Goal: Information Seeking & Learning: Learn about a topic

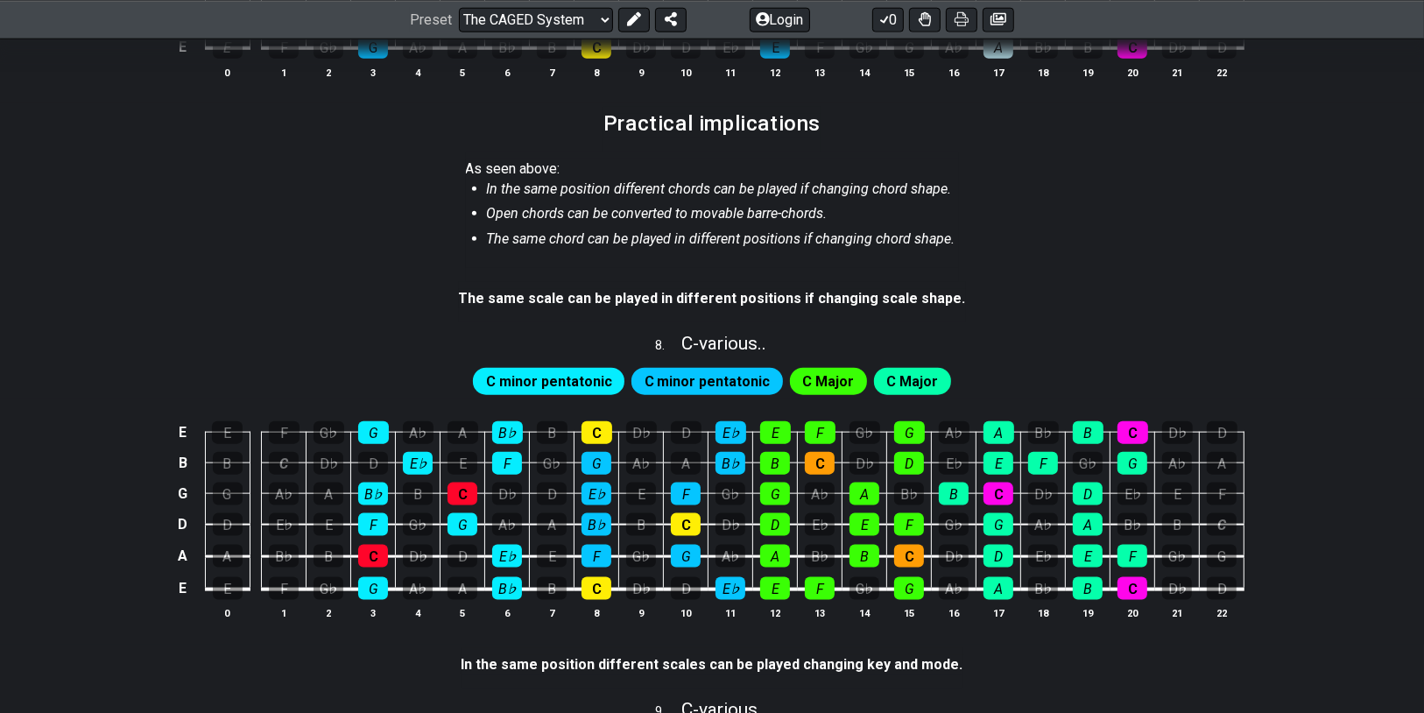
scroll to position [1751, 0]
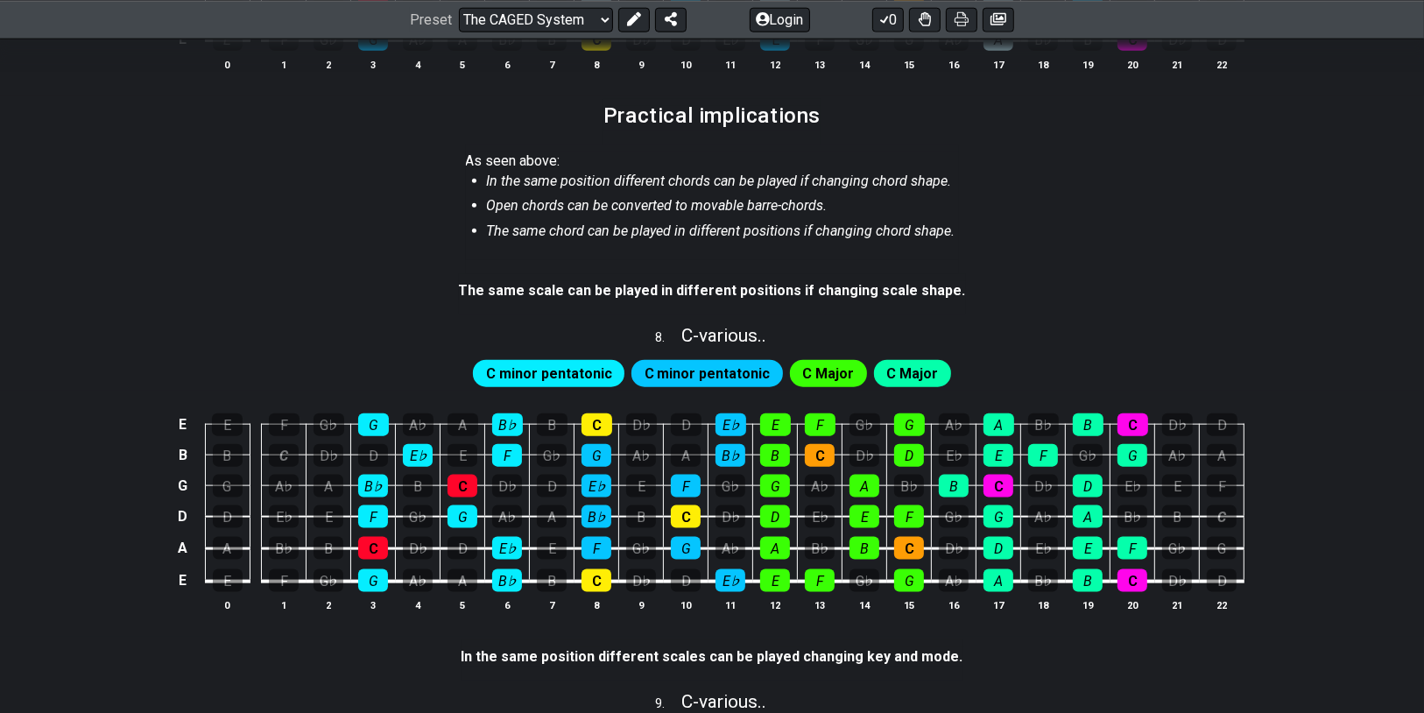
click at [494, 376] on div "C minor pentatonic" at bounding box center [548, 373] width 151 height 26
click at [498, 369] on span "C minor pentatonic" at bounding box center [549, 374] width 126 height 25
click at [683, 362] on span "C minor pentatonic" at bounding box center [707, 374] width 126 height 25
click at [576, 369] on span "C minor pentatonic" at bounding box center [549, 374] width 126 height 25
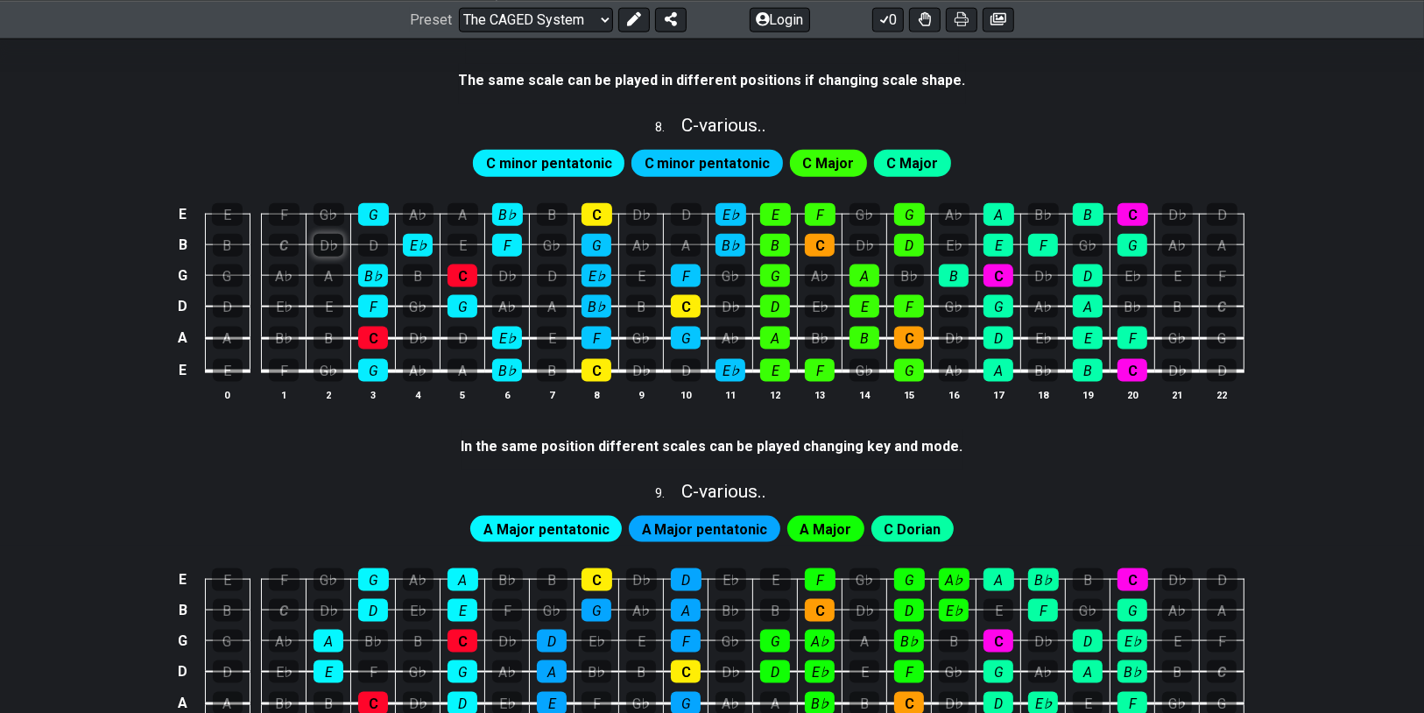
scroll to position [2101, 0]
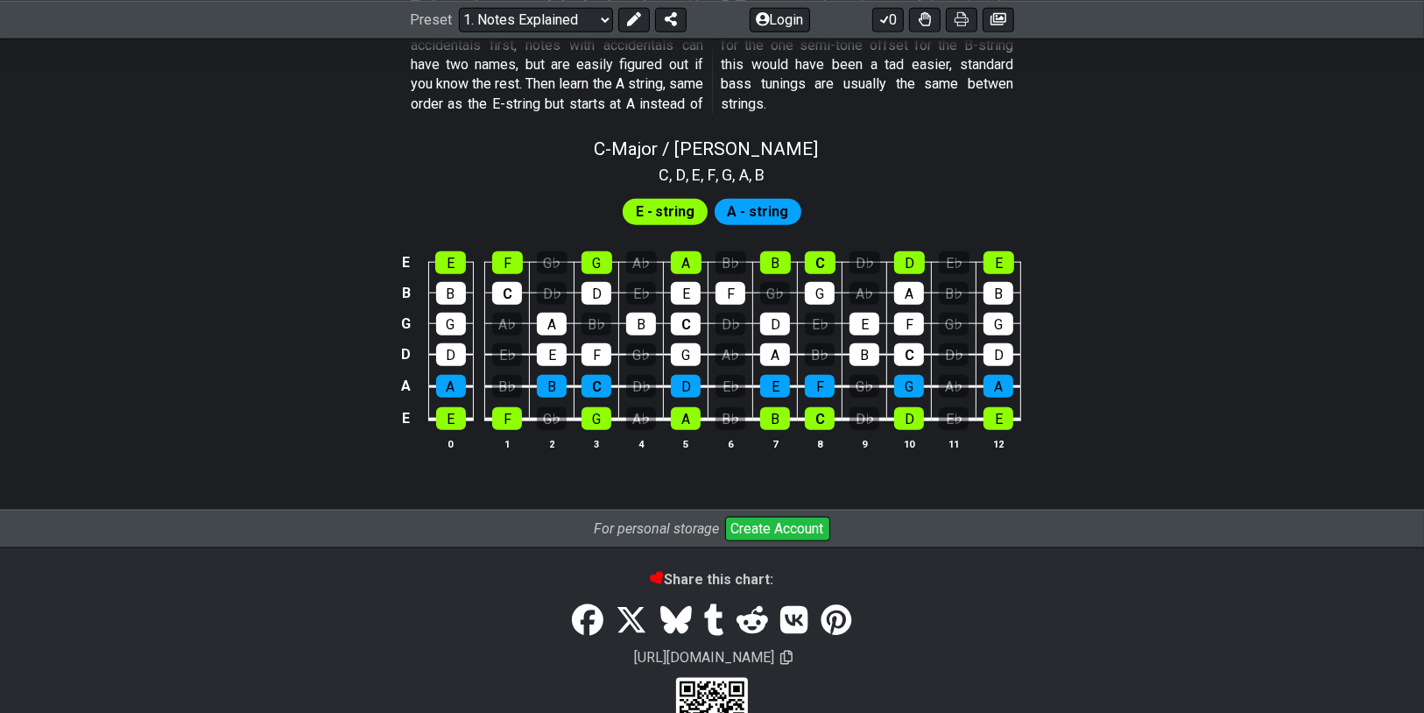
scroll to position [1681, 0]
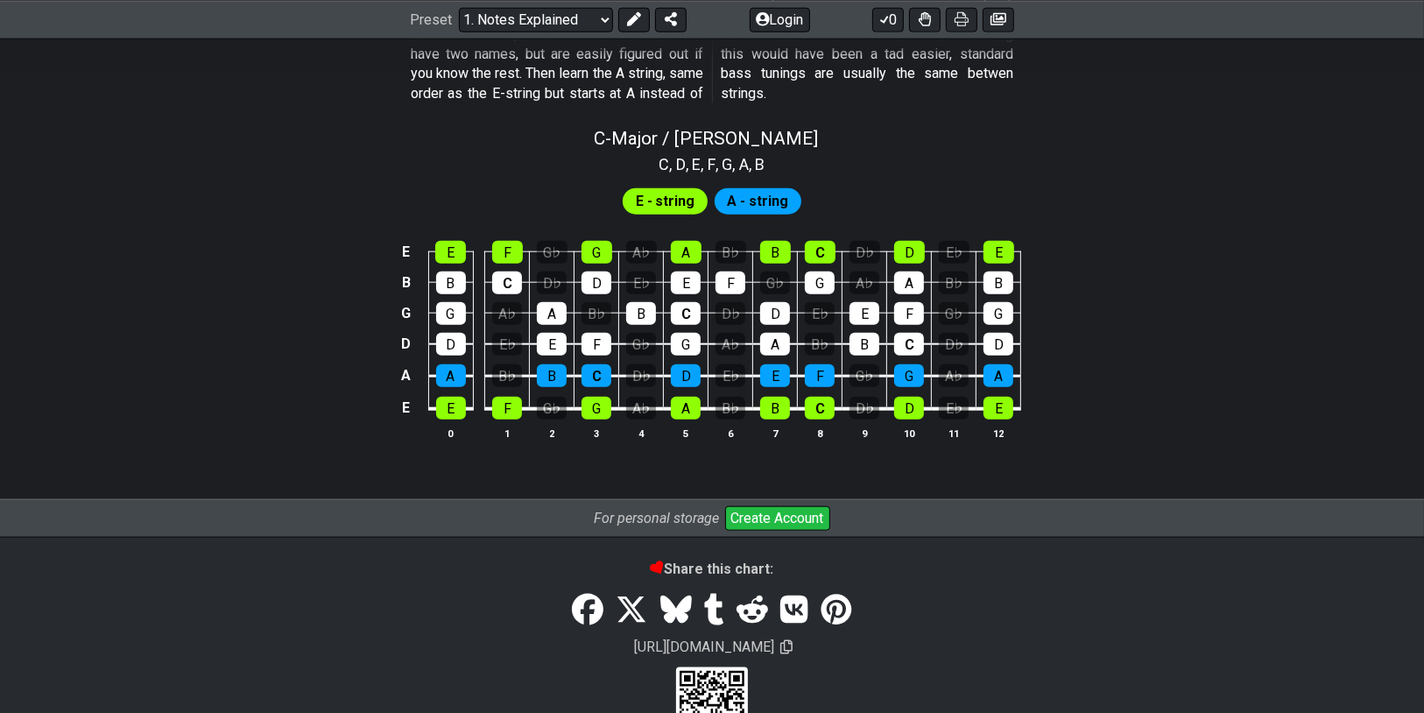
click at [652, 200] on span "E - string" at bounding box center [666, 201] width 60 height 25
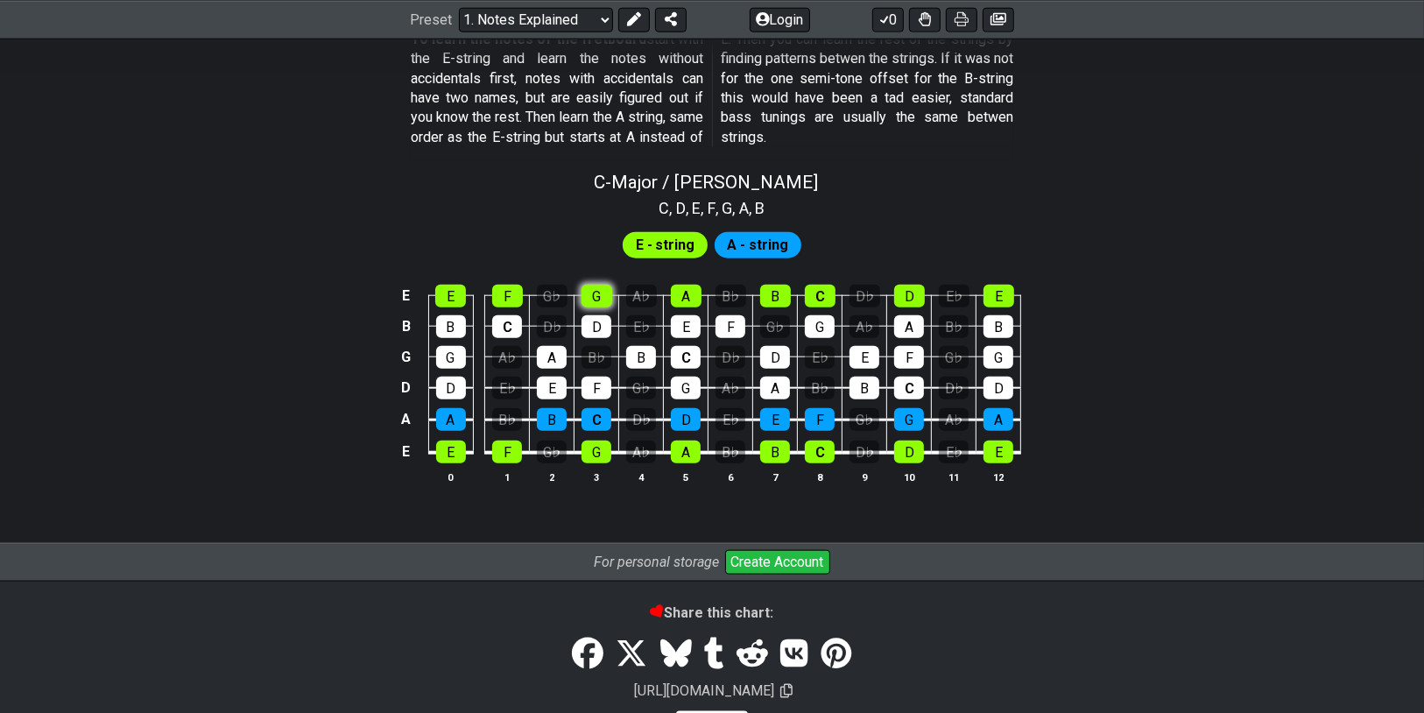
click at [597, 246] on section "E - string A - string E E F G♭ G A♭ A B♭ B C D♭ D E♭ E B B C D♭ D E♭ E F G♭ G A…" at bounding box center [712, 364] width 1424 height 288
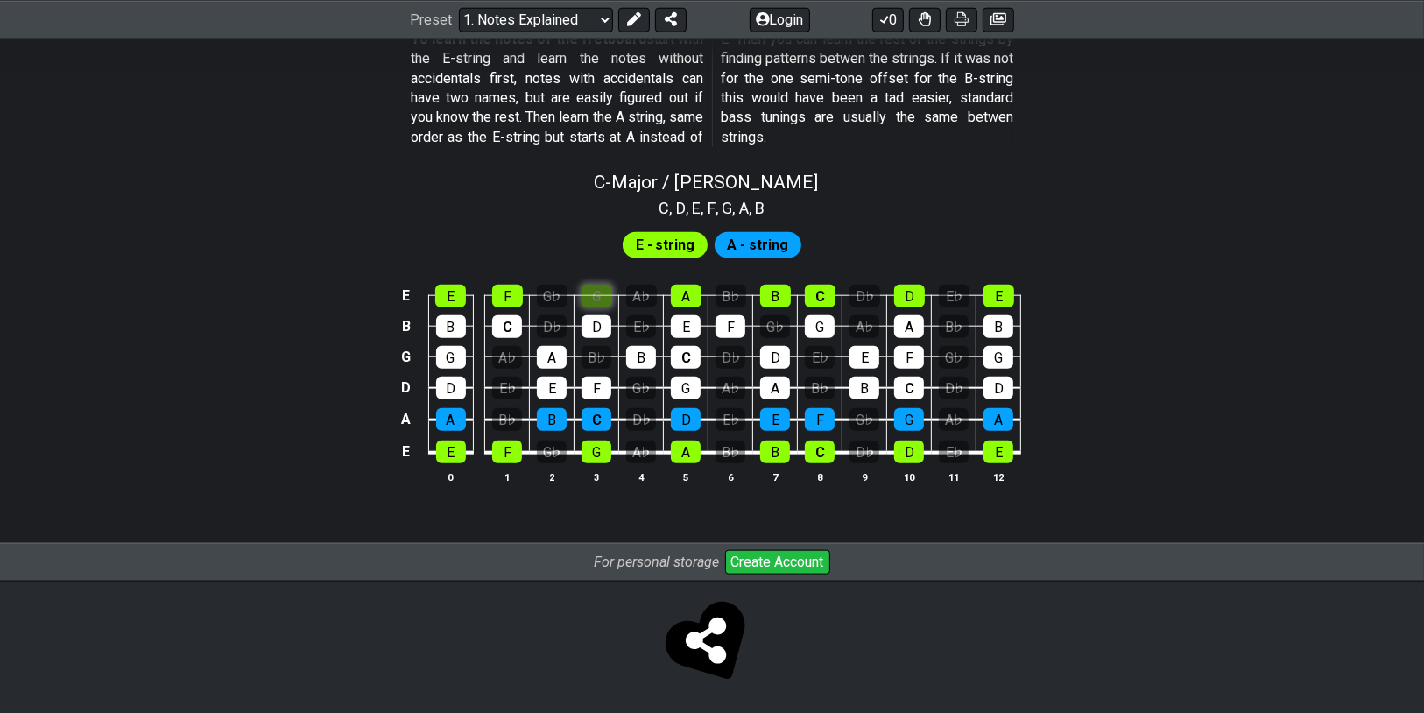
click at [597, 297] on div "G" at bounding box center [596, 296] width 31 height 23
click at [529, 299] on td "C" at bounding box center [507, 310] width 45 height 31
click at [538, 297] on div "G♭" at bounding box center [552, 296] width 31 height 23
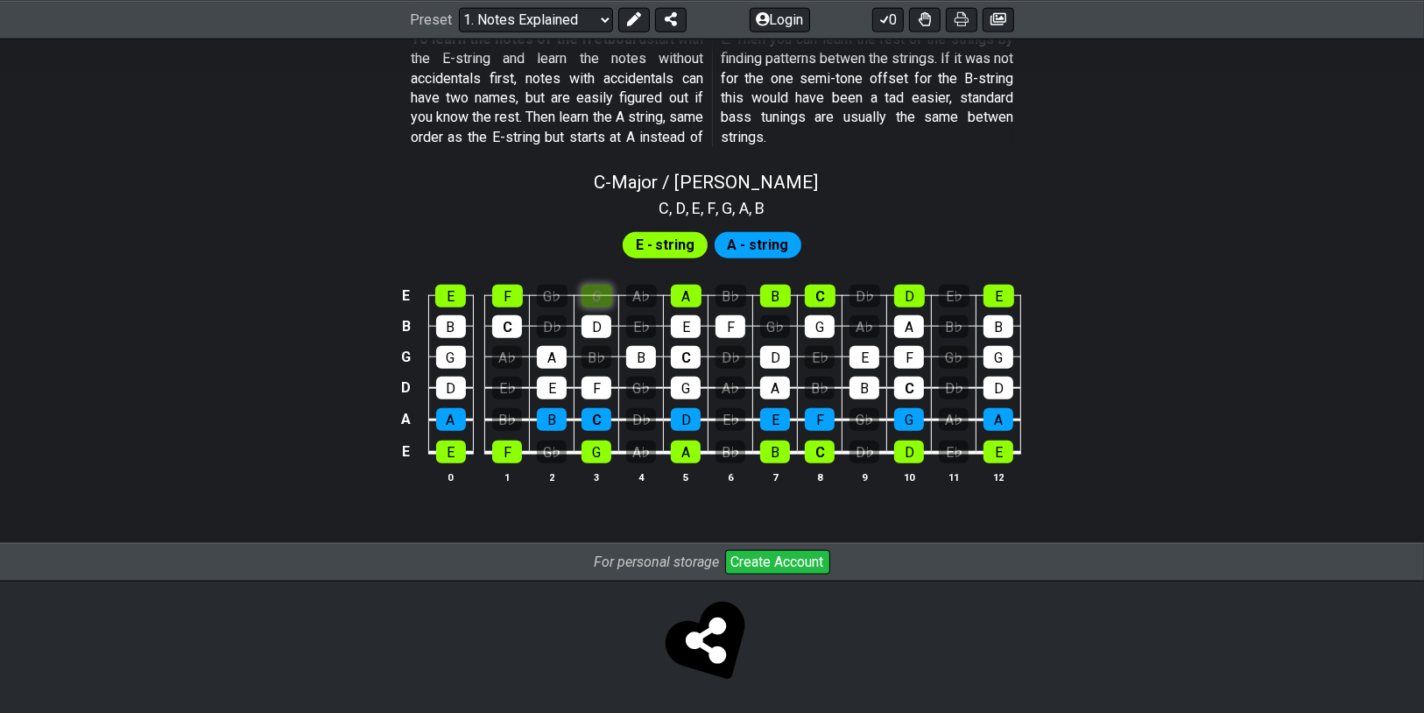
click at [591, 291] on div "G" at bounding box center [596, 296] width 31 height 23
click at [541, 295] on div "G♭" at bounding box center [552, 296] width 31 height 23
click at [581, 292] on div "G" at bounding box center [596, 296] width 31 height 23
click at [575, 295] on td "D" at bounding box center [596, 310] width 45 height 31
click at [579, 295] on td "D" at bounding box center [596, 310] width 45 height 31
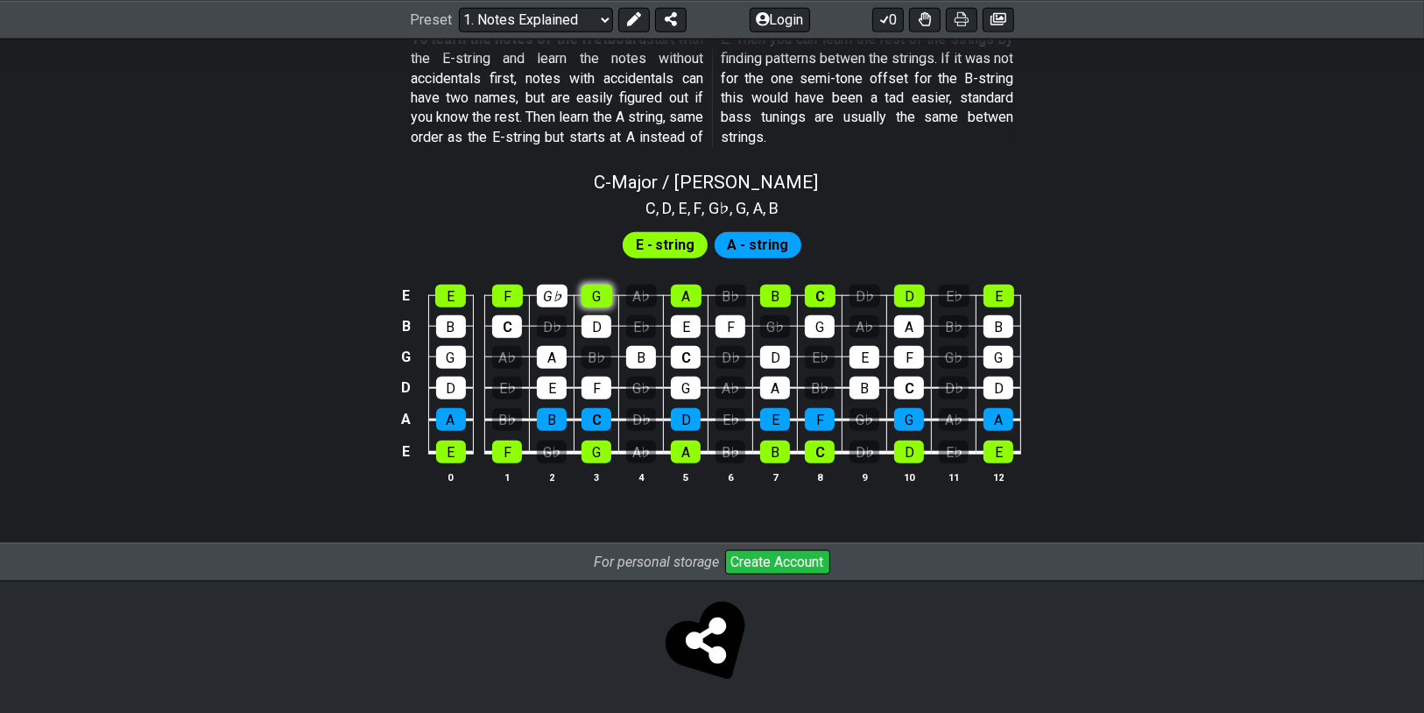
click at [583, 295] on div "G" at bounding box center [596, 296] width 31 height 23
click at [552, 299] on div "G♭" at bounding box center [552, 296] width 31 height 23
click at [596, 294] on div "G" at bounding box center [596, 296] width 31 height 23
click at [587, 285] on div "G" at bounding box center [596, 296] width 31 height 23
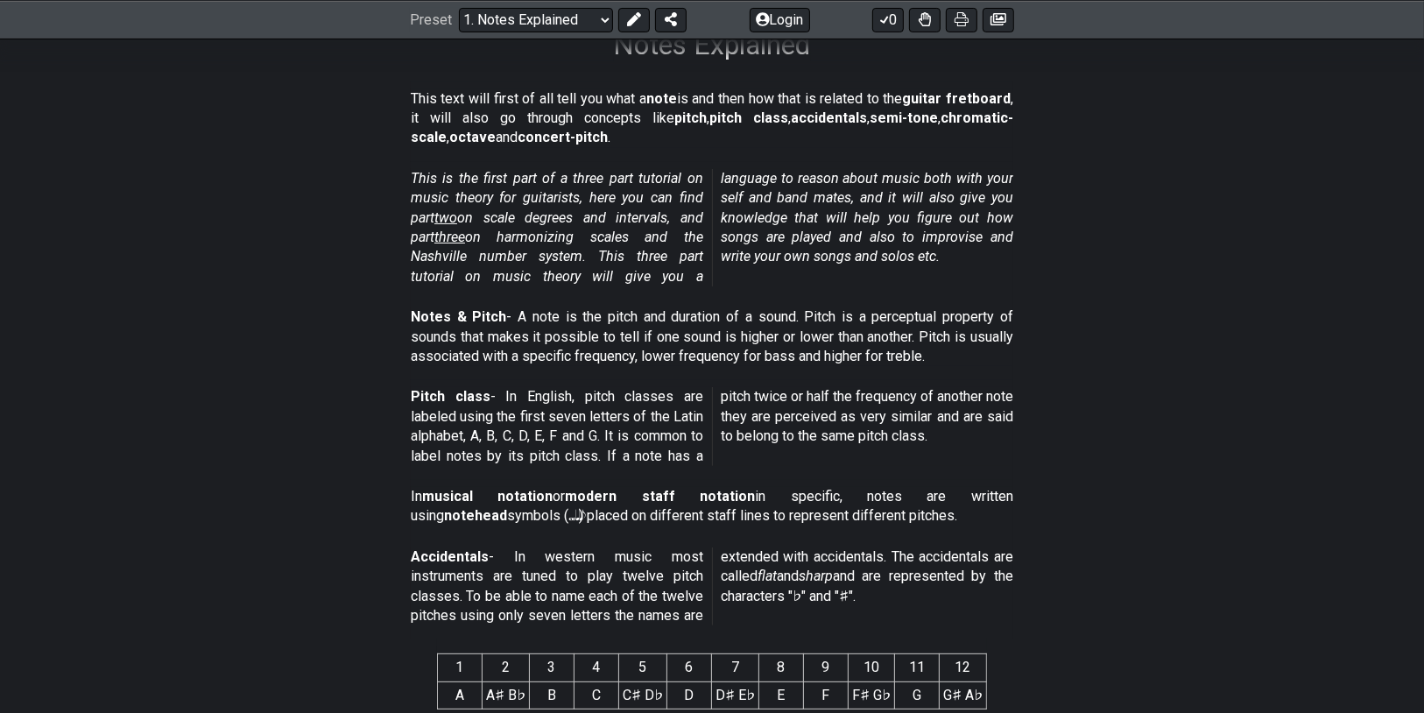
scroll to position [0, 0]
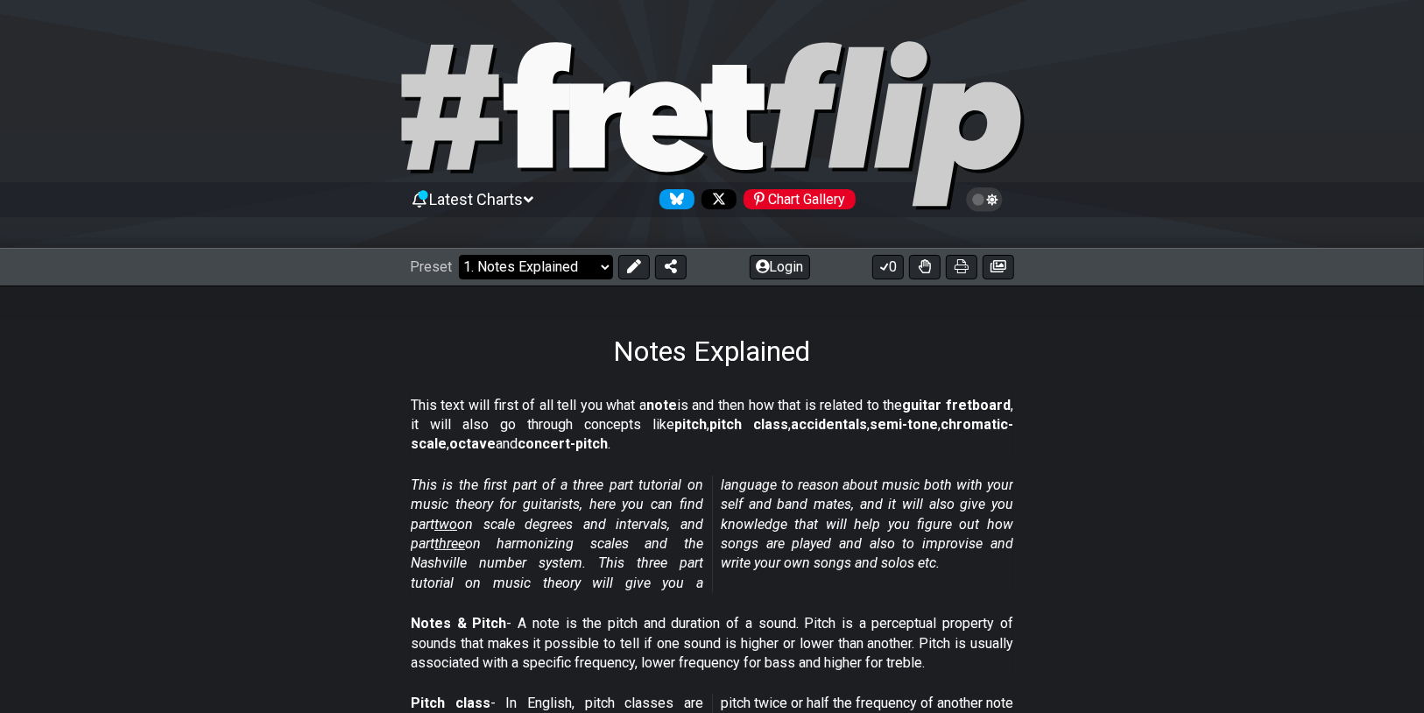
click at [580, 271] on select "Welcome to #fretflip! Initial Preset Custom Preset Minor Pentatonic Major Penta…" at bounding box center [536, 267] width 154 height 25
click at [459, 255] on select "Welcome to #fretflip! Initial Preset Custom Preset Minor Pentatonic Major Penta…" at bounding box center [536, 267] width 154 height 25
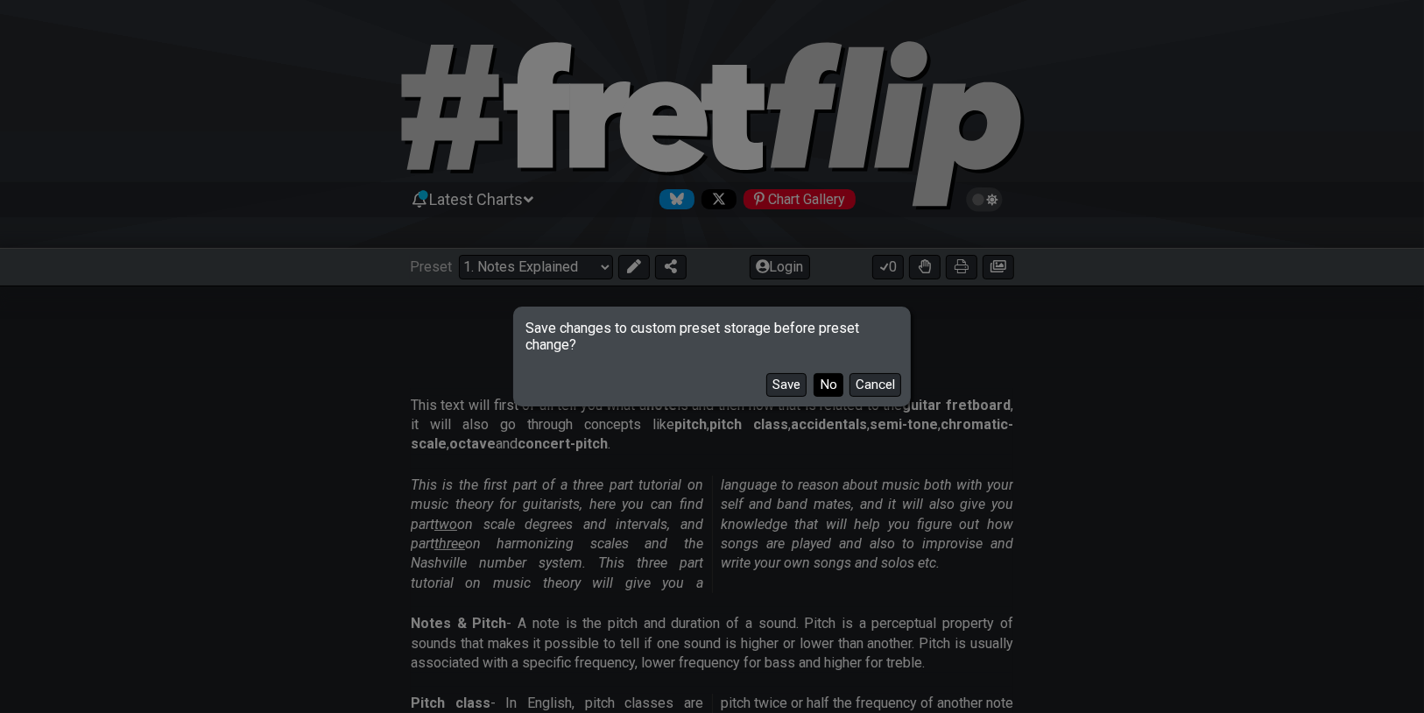
click at [833, 383] on button "No" at bounding box center [828, 385] width 30 height 24
select select "/scale-degrees-and-intervals"
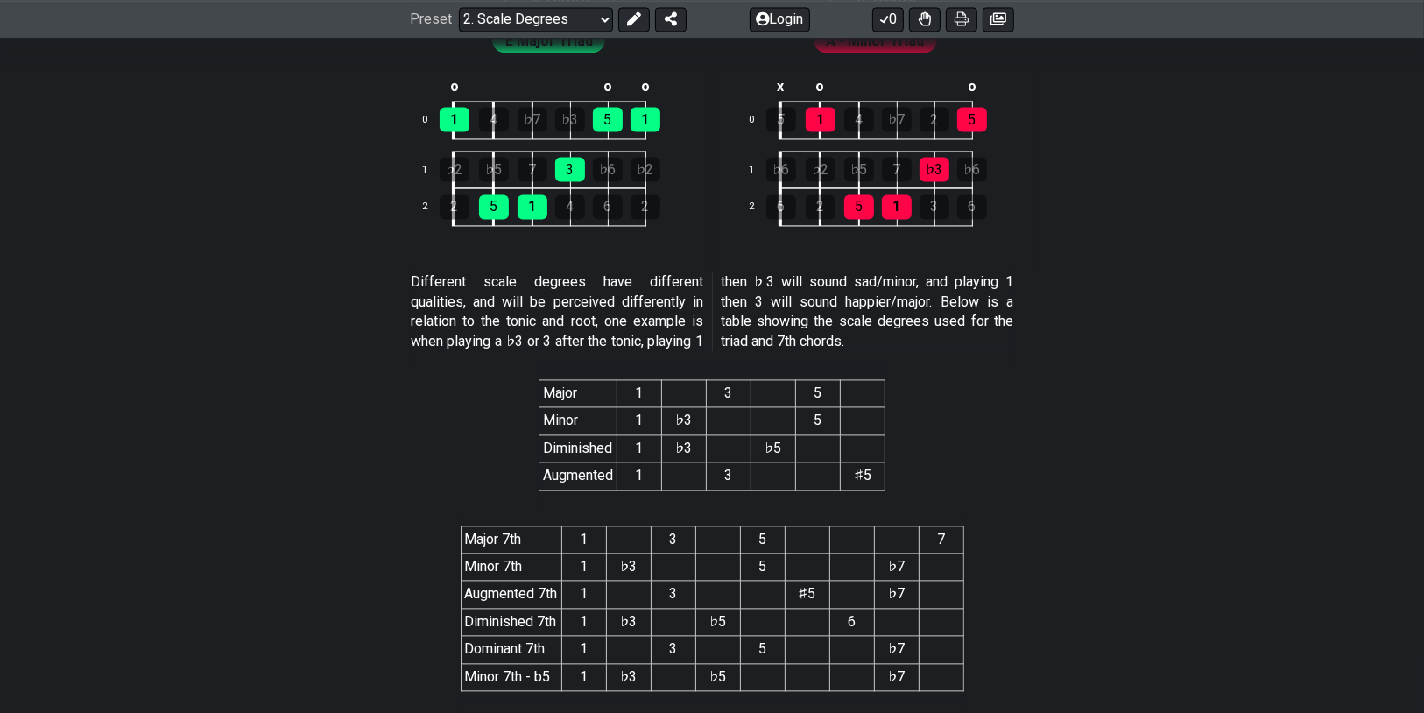
scroll to position [3012, 0]
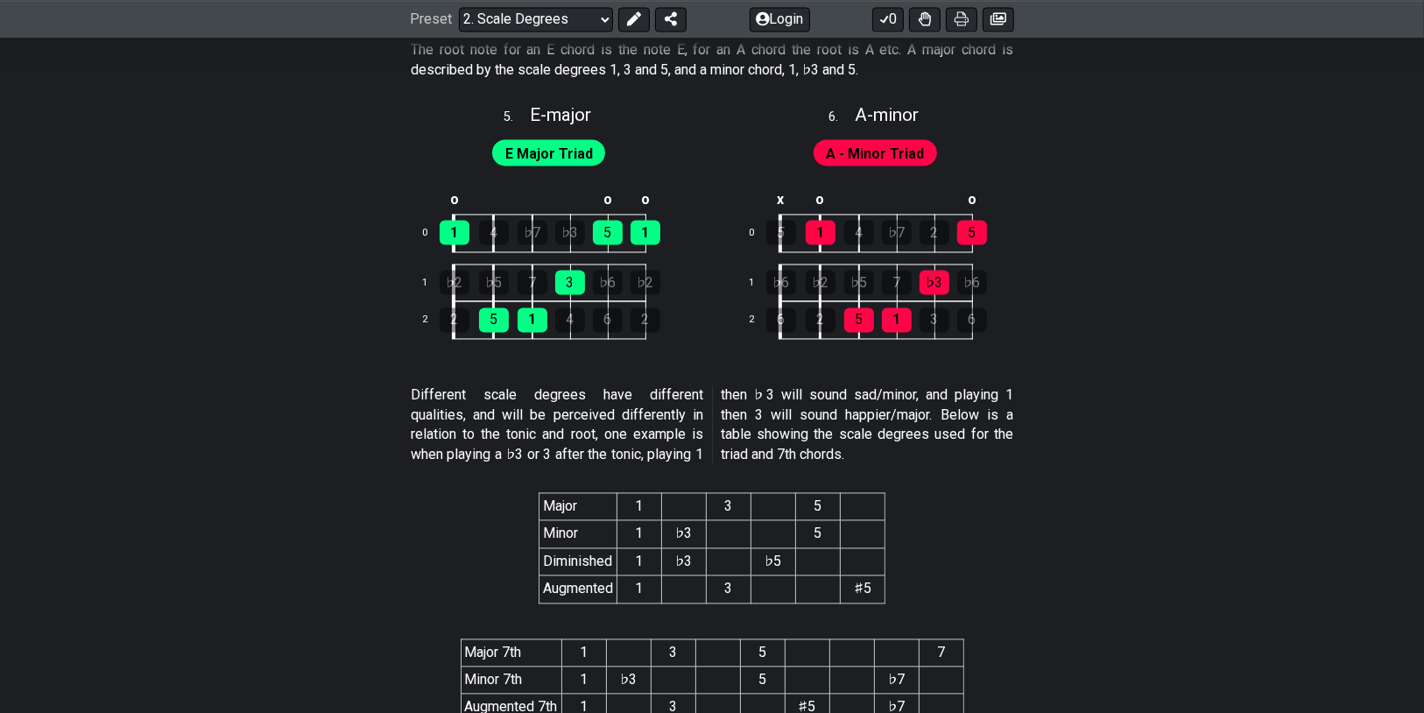
click at [826, 501] on th "5" at bounding box center [818, 505] width 45 height 27
click at [875, 142] on span "A - Minor Triad" at bounding box center [875, 153] width 98 height 25
click at [822, 226] on div "1" at bounding box center [820, 232] width 30 height 25
click at [973, 223] on div "5" at bounding box center [972, 232] width 30 height 25
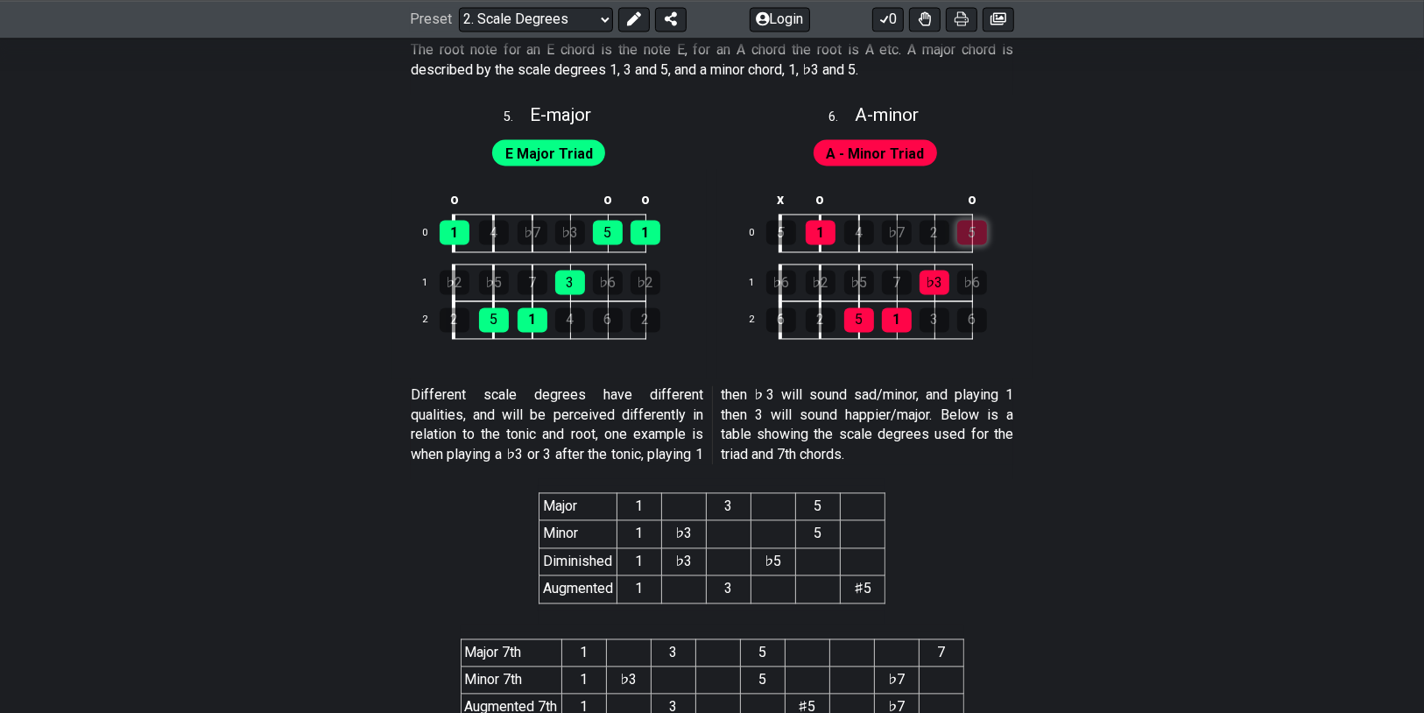
click at [973, 223] on div "5" at bounding box center [972, 232] width 30 height 25
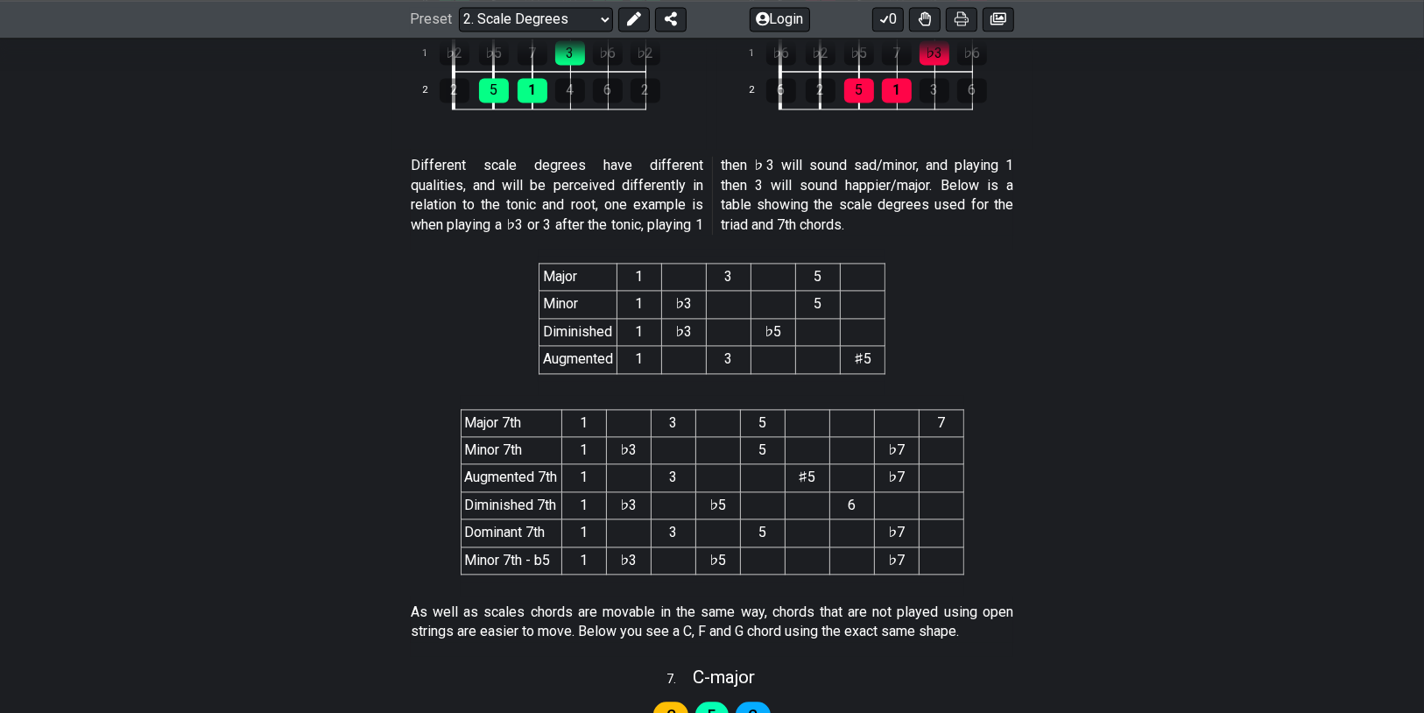
scroll to position [3012, 0]
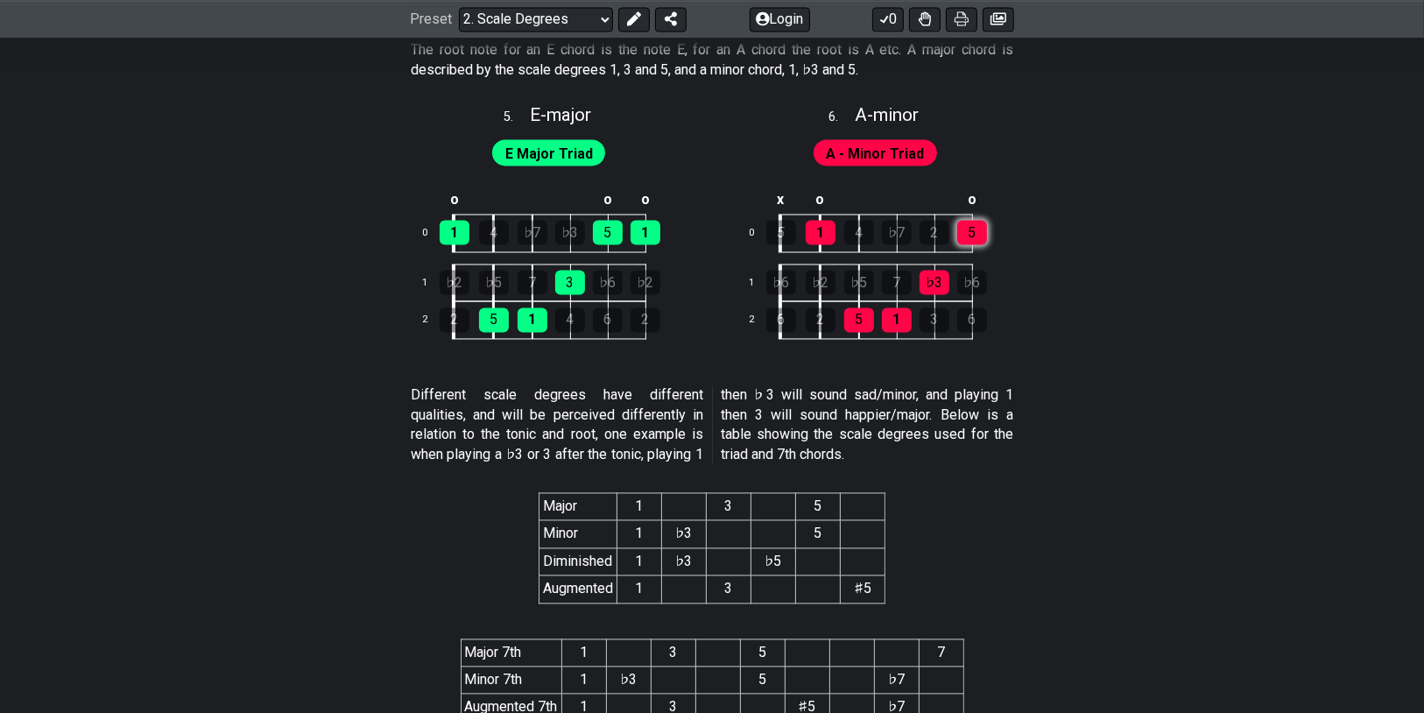
click at [975, 204] on td "o" at bounding box center [972, 200] width 38 height 29
click at [975, 227] on div "5" at bounding box center [972, 232] width 30 height 25
click at [937, 290] on td "♭3" at bounding box center [954, 283] width 38 height 38
click at [903, 318] on div "1" at bounding box center [897, 319] width 30 height 25
click at [871, 316] on div "5" at bounding box center [859, 319] width 30 height 25
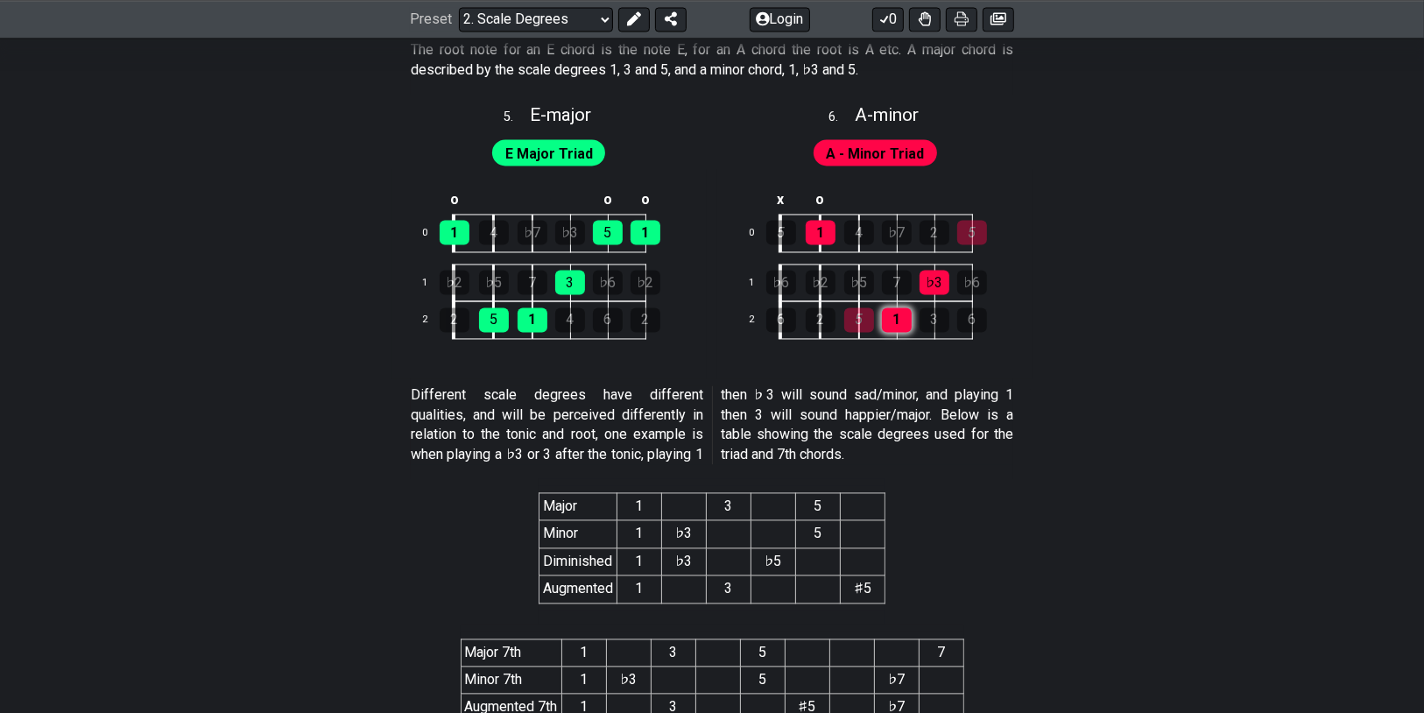
click at [895, 318] on div "1" at bounding box center [897, 319] width 30 height 25
click at [870, 318] on div "5" at bounding box center [859, 319] width 30 height 25
click at [961, 229] on div "5" at bounding box center [972, 232] width 30 height 25
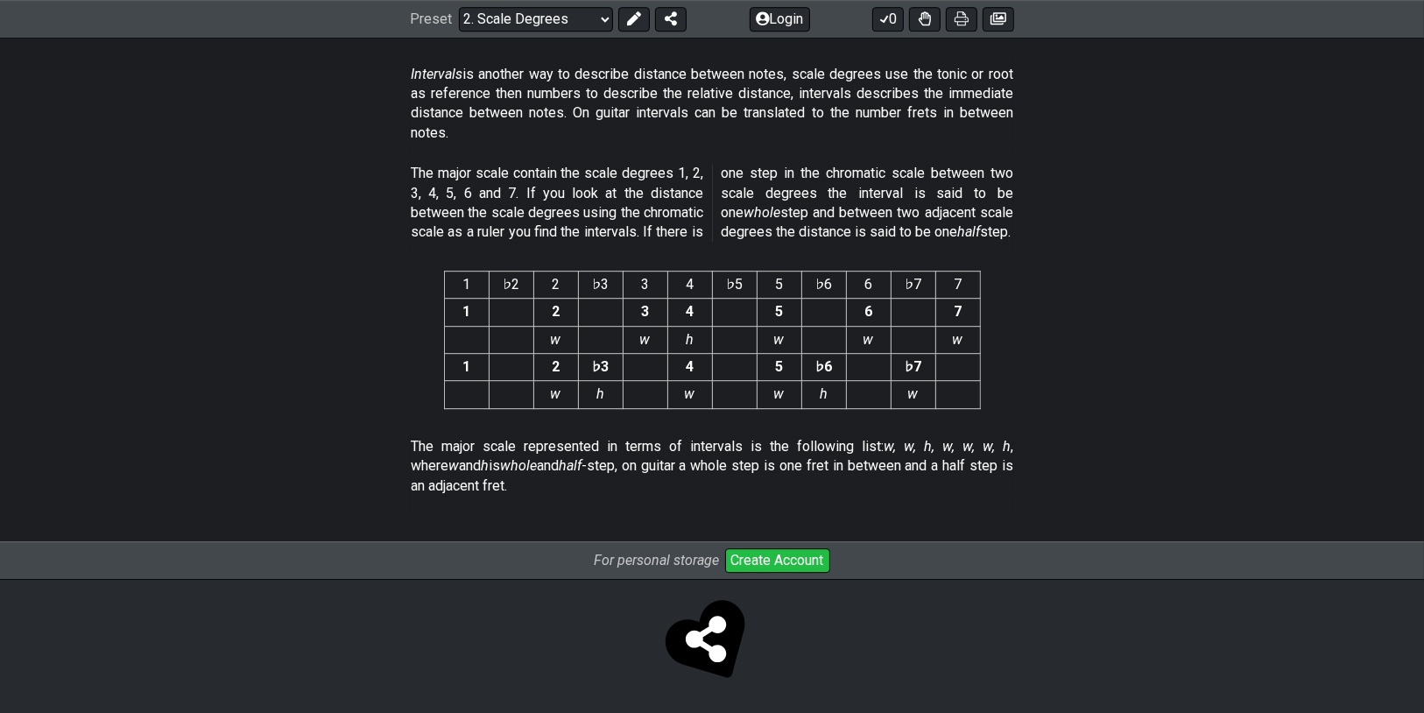
scroll to position [4544, 0]
